Goal: Navigation & Orientation: Find specific page/section

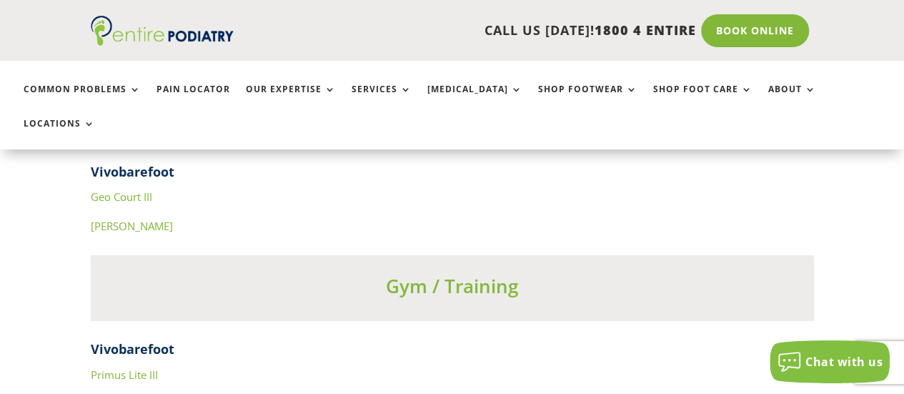
scroll to position [5039, 0]
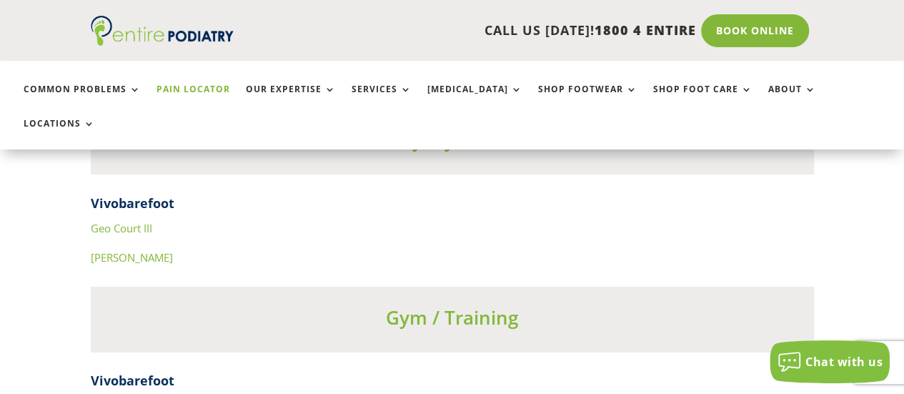
click at [196, 87] on link "Pain Locator" at bounding box center [194, 99] width 74 height 31
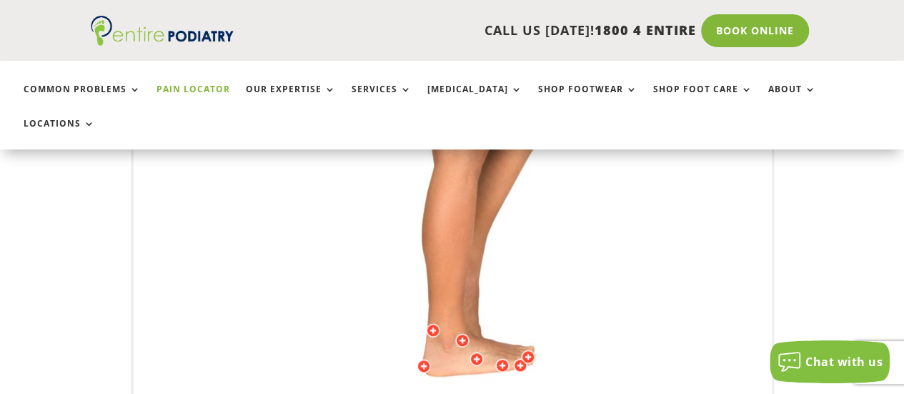
scroll to position [491, 0]
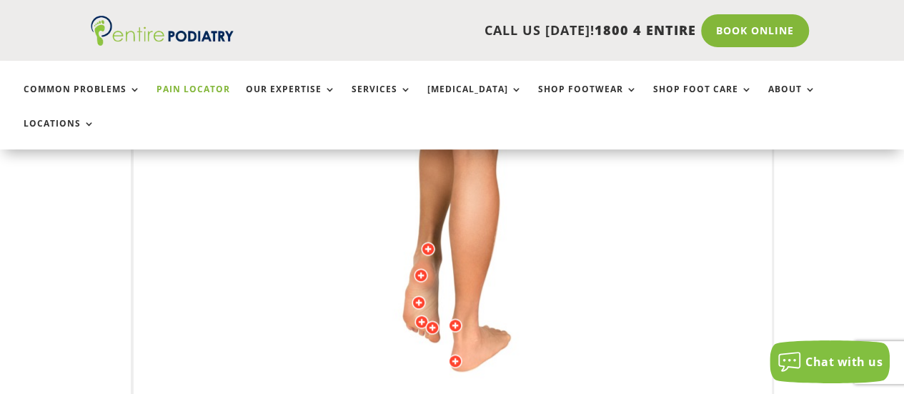
click at [420, 268] on div at bounding box center [421, 275] width 14 height 14
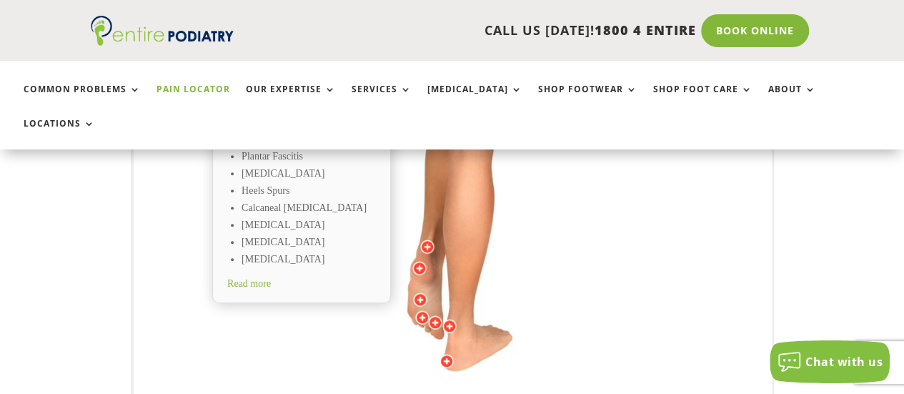
click at [423, 240] on div at bounding box center [427, 247] width 14 height 14
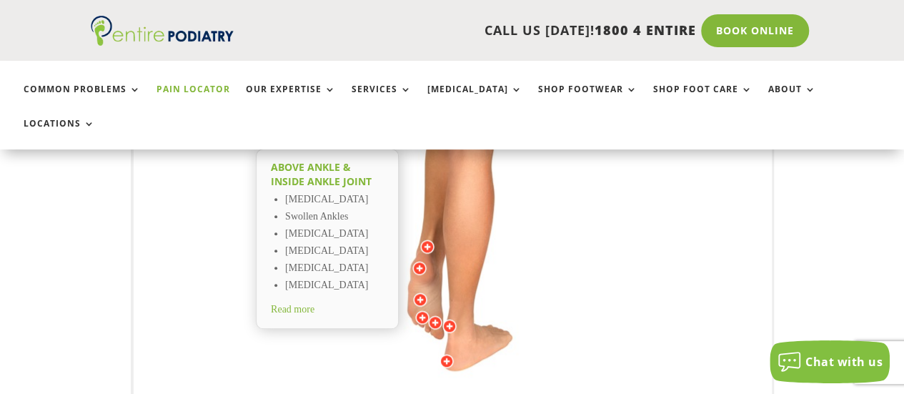
click at [416, 261] on div at bounding box center [420, 268] width 14 height 14
